Goal: Information Seeking & Learning: Find specific fact

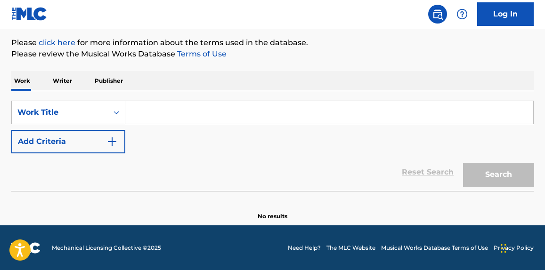
click at [161, 112] on input "Search Form" at bounding box center [329, 112] width 408 height 23
paste input "Cards"
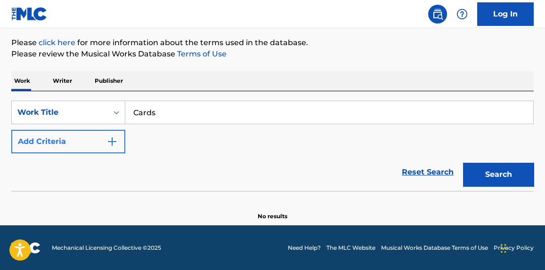
type input "Cards"
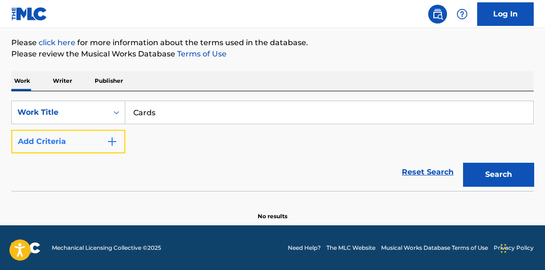
click at [113, 130] on button "Add Criteria" at bounding box center [68, 142] width 114 height 24
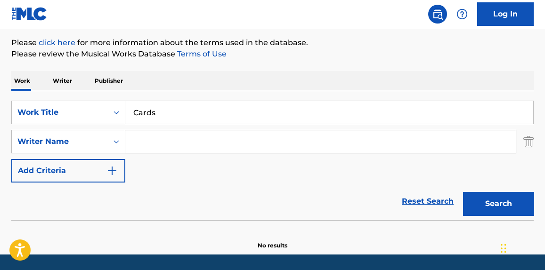
click at [162, 132] on input "Search Form" at bounding box center [320, 141] width 390 height 23
drag, startPoint x: 268, startPoint y: 137, endPoint x: 263, endPoint y: 145, distance: 9.9
click at [266, 143] on input "Search Form" at bounding box center [320, 141] width 390 height 23
paste input "[PERSON_NAME]"
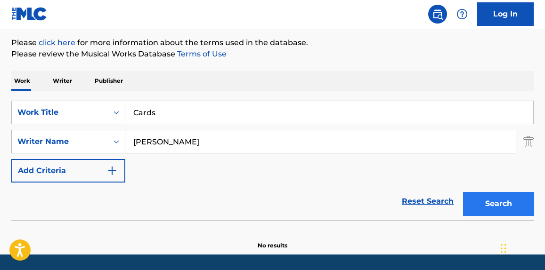
type input "[PERSON_NAME]"
click at [495, 206] on button "Search" at bounding box center [498, 204] width 71 height 24
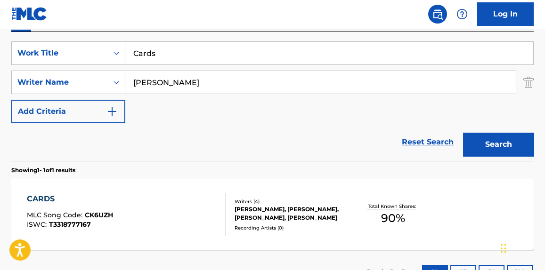
scroll to position [180, 0]
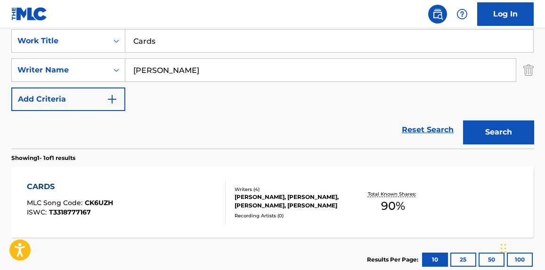
click at [200, 208] on div "CARDS MLC Song Code : CK6UZH ISWC : T3318777167" at bounding box center [126, 202] width 198 height 42
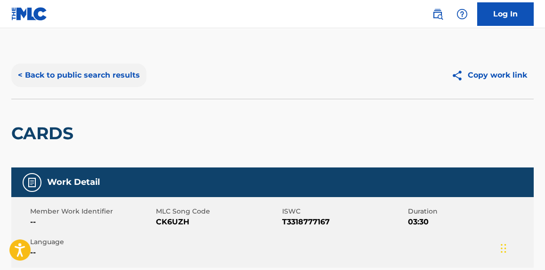
click at [122, 83] on button "< Back to public search results" at bounding box center [78, 76] width 135 height 24
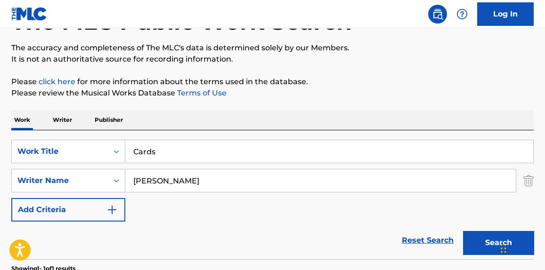
scroll to position [37, 0]
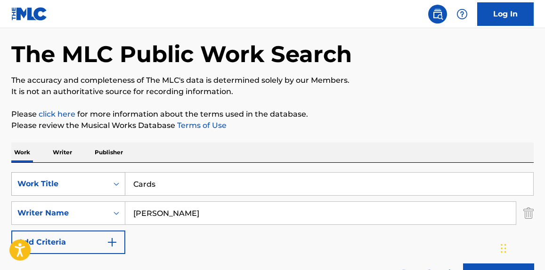
drag, startPoint x: 174, startPoint y: 187, endPoint x: 70, endPoint y: 185, distance: 103.6
click at [65, 188] on div "SearchWithCriteria18c0804f-cf31-4975-b59e-f86078ef5416 Work Title Cards" at bounding box center [272, 184] width 522 height 24
paste input "AAAHH MEN!"
type input "AAAHH MEN!"
click at [373, 91] on p "It is not an authoritative source for recording information." at bounding box center [272, 91] width 522 height 11
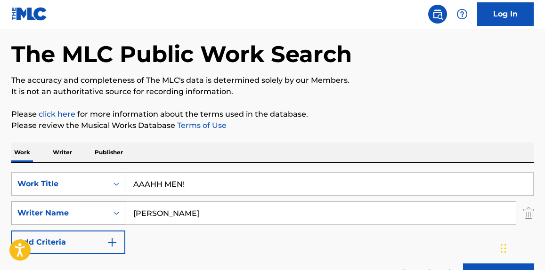
drag, startPoint x: 163, startPoint y: 217, endPoint x: 66, endPoint y: 223, distance: 96.7
click at [121, 221] on div "SearchWithCriteria16b1657d-11b0-47b2-928d-4d0038fdd337 Writer Name [PERSON_NAME]" at bounding box center [272, 214] width 522 height 24
drag, startPoint x: 223, startPoint y: 209, endPoint x: 48, endPoint y: 215, distance: 175.3
click at [47, 217] on div "SearchWithCriteria16b1657d-11b0-47b2-928d-4d0038fdd337 Writer Name [PERSON_NAME]" at bounding box center [272, 214] width 522 height 24
paste input "[PERSON_NAME]"
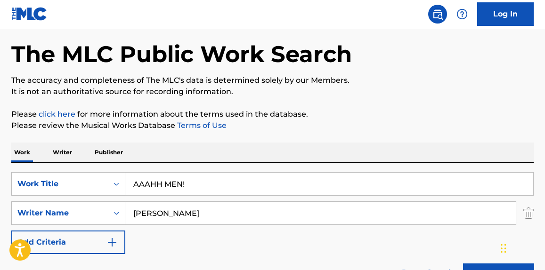
type input "[PERSON_NAME]"
click at [384, 84] on div "The MLC Public Work Search The accuracy and completeness of The MLC's data is d…" at bounding box center [272, 220] width 545 height 411
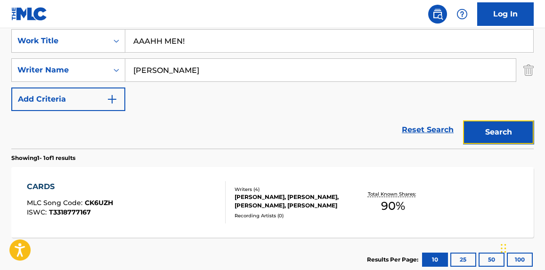
click at [505, 130] on button "Search" at bounding box center [498, 133] width 71 height 24
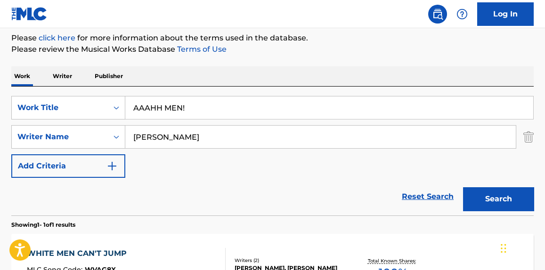
scroll to position [109, 0]
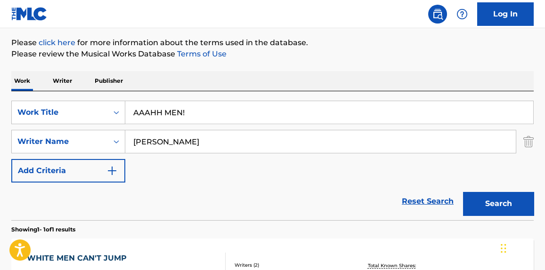
click at [219, 95] on div "SearchWithCriteria18c0804f-cf31-4975-b59e-f86078ef5416 Work Title AAAHH MEN! Se…" at bounding box center [272, 155] width 522 height 129
click at [209, 118] on input "AAAHH MEN!" at bounding box center [329, 112] width 408 height 23
type input "AAAHH MEN"
click at [463, 192] on button "Search" at bounding box center [498, 204] width 71 height 24
drag, startPoint x: 198, startPoint y: 137, endPoint x: 105, endPoint y: 167, distance: 98.0
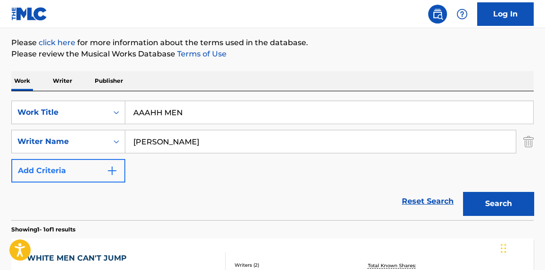
click at [52, 138] on div "SearchWithCriteria16b1657d-11b0-47b2-928d-4d0038fdd337 Writer Name [PERSON_NAME]" at bounding box center [272, 142] width 522 height 24
paste input "Dlamini"
type input "Dlamini"
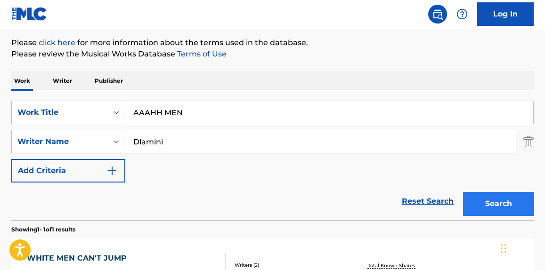
drag, startPoint x: 536, startPoint y: 195, endPoint x: 531, endPoint y: 193, distance: 5.7
click at [536, 194] on div "The MLC Public Work Search The accuracy and completeness of The MLC's data is d…" at bounding box center [272, 148] width 545 height 411
click at [498, 200] on button "Search" at bounding box center [498, 204] width 71 height 24
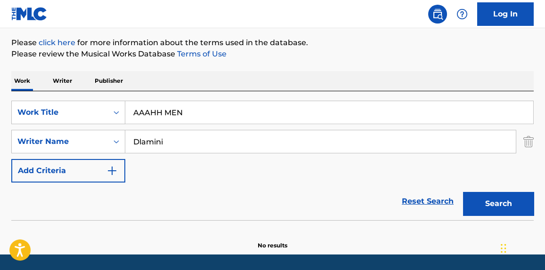
scroll to position [138, 0]
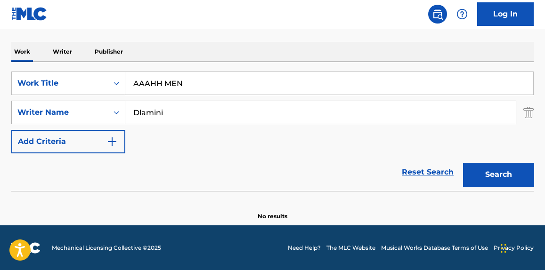
drag, startPoint x: 211, startPoint y: 87, endPoint x: 47, endPoint y: 100, distance: 164.5
click at [47, 100] on div "SearchWithCriteria18c0804f-cf31-4975-b59e-f86078ef5416 Work Title AAAHH MEN Sea…" at bounding box center [272, 113] width 522 height 82
paste input "Couples Therapy"
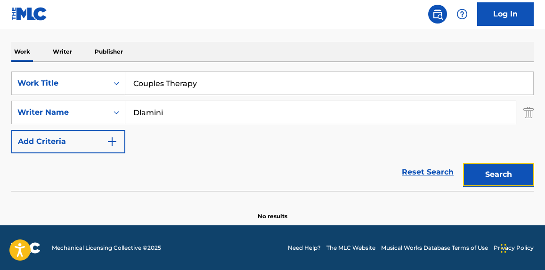
click at [493, 179] on button "Search" at bounding box center [498, 175] width 71 height 24
drag, startPoint x: 158, startPoint y: 82, endPoint x: 60, endPoint y: 89, distance: 97.7
click at [60, 89] on div "SearchWithCriteria18c0804f-cf31-4975-b59e-f86078ef5416 Work Title Couples Thera…" at bounding box center [272, 84] width 522 height 24
paste input "Gorgeous"
click at [494, 168] on button "Search" at bounding box center [498, 175] width 71 height 24
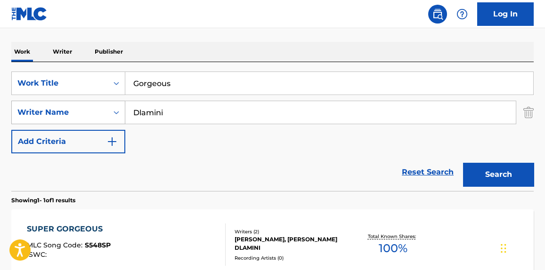
drag, startPoint x: 187, startPoint y: 81, endPoint x: 117, endPoint y: 102, distance: 73.2
click at [28, 103] on div "SearchWithCriteria18c0804f-cf31-4975-b59e-f86078ef5416 Work Title Gorgeous Sear…" at bounding box center [272, 113] width 522 height 82
paste input "Take Me Dancing"
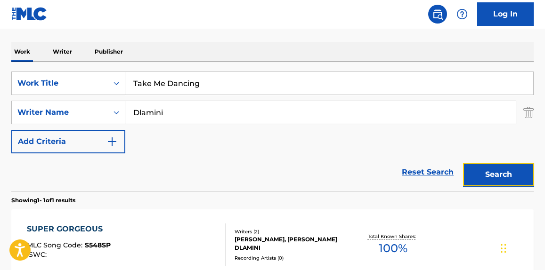
click at [508, 179] on button "Search" at bounding box center [498, 175] width 71 height 24
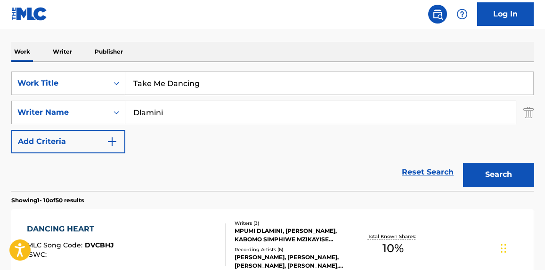
paste input "Lipstain"
drag, startPoint x: 213, startPoint y: 75, endPoint x: 14, endPoint y: 101, distance: 200.9
click at [14, 100] on div "SearchWithCriteria18c0804f-cf31-4975-b59e-f86078ef5416 Work Title Take Me Danci…" at bounding box center [272, 113] width 522 height 82
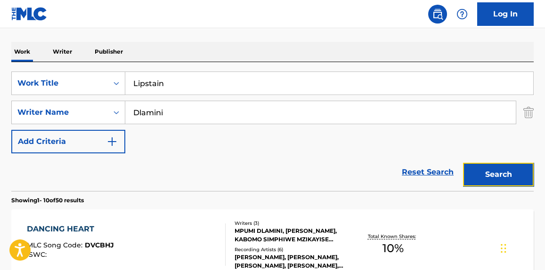
click at [508, 176] on button "Search" at bounding box center [498, 175] width 71 height 24
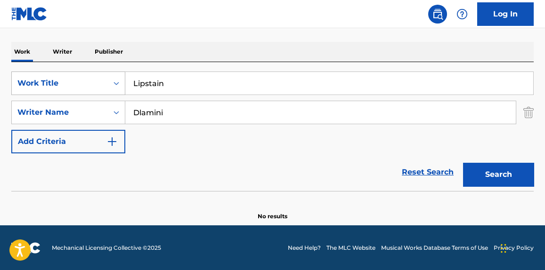
paste input "Come Back"
type input "Come Back"
click at [536, 168] on div "The MLC Public Work Search The accuracy and completeness of The MLC's data is d…" at bounding box center [272, 67] width 545 height 307
click at [518, 160] on div "Search" at bounding box center [495, 173] width 75 height 38
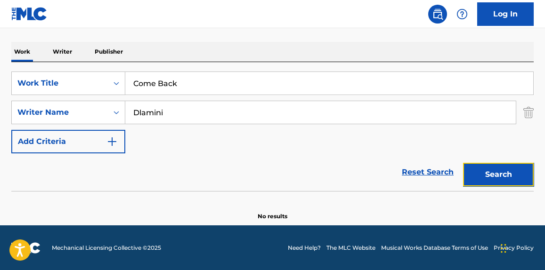
click at [515, 172] on button "Search" at bounding box center [498, 175] width 71 height 24
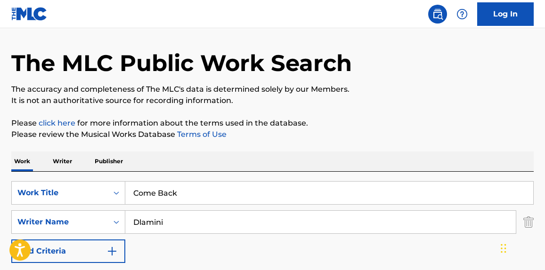
scroll to position [0, 0]
